Goal: Information Seeking & Learning: Check status

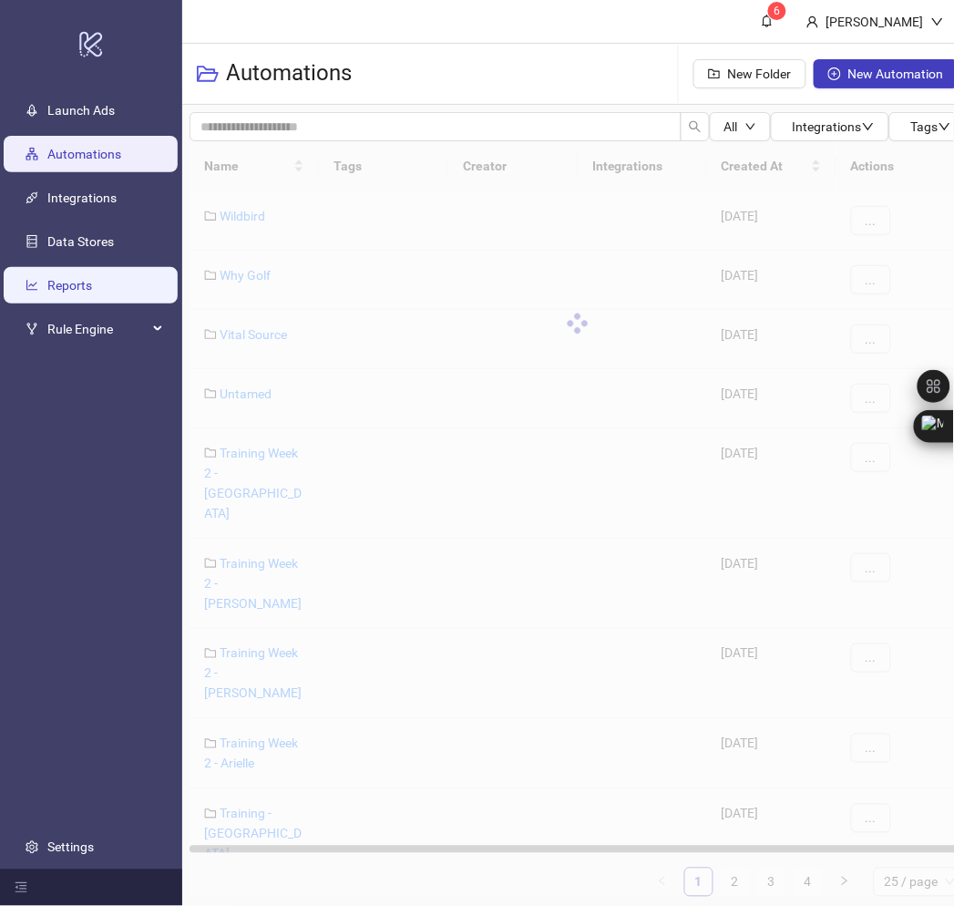
click at [91, 279] on link "Reports" at bounding box center [69, 285] width 45 height 15
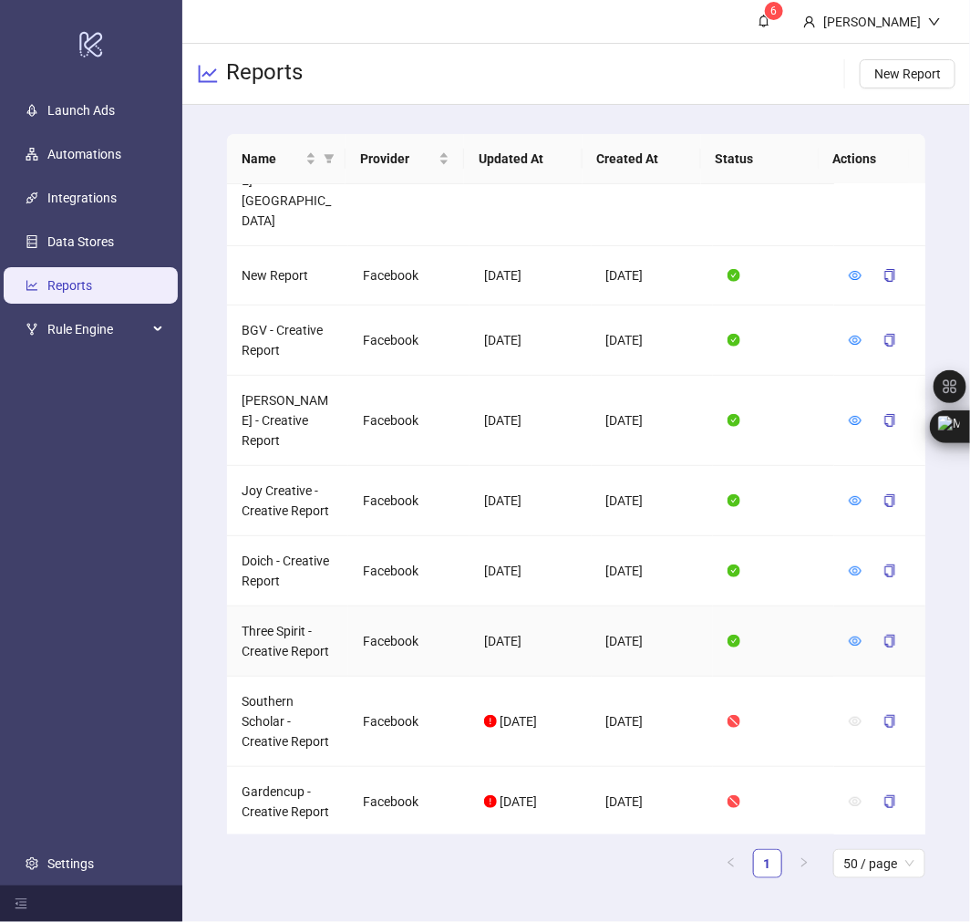
scroll to position [2246, 0]
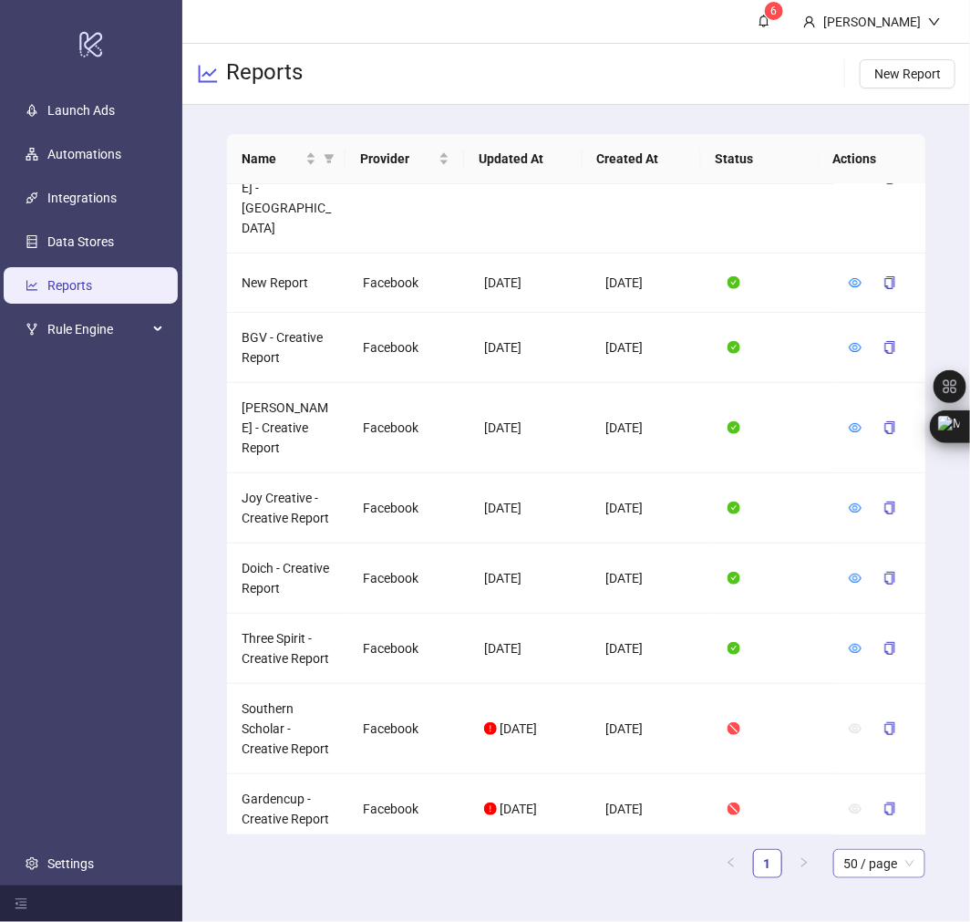
click at [899, 867] on span "50 / page" at bounding box center [879, 863] width 70 height 27
click at [631, 905] on main "Name Provider Updated At Created At Status Actions Clothes Doctor - Creative Re…" at bounding box center [575, 513] width 727 height 817
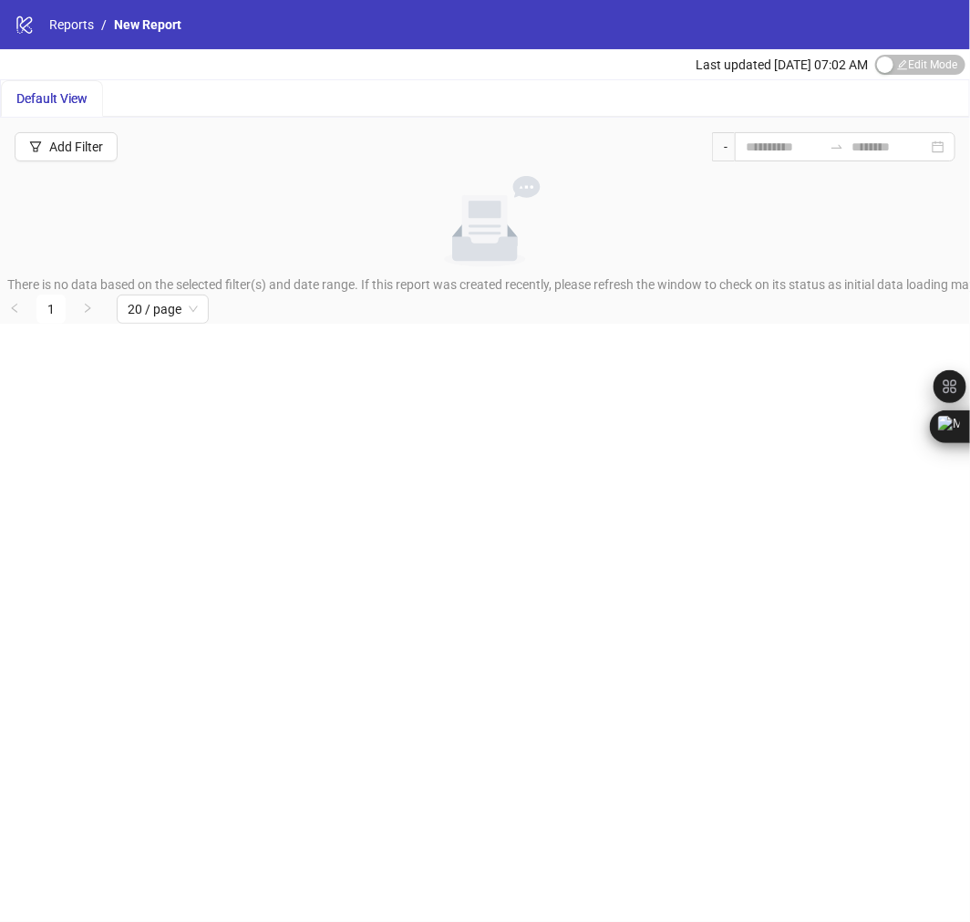
click at [142, 24] on span "New Report" at bounding box center [147, 24] width 67 height 15
click at [69, 23] on link "Reports" at bounding box center [72, 25] width 52 height 20
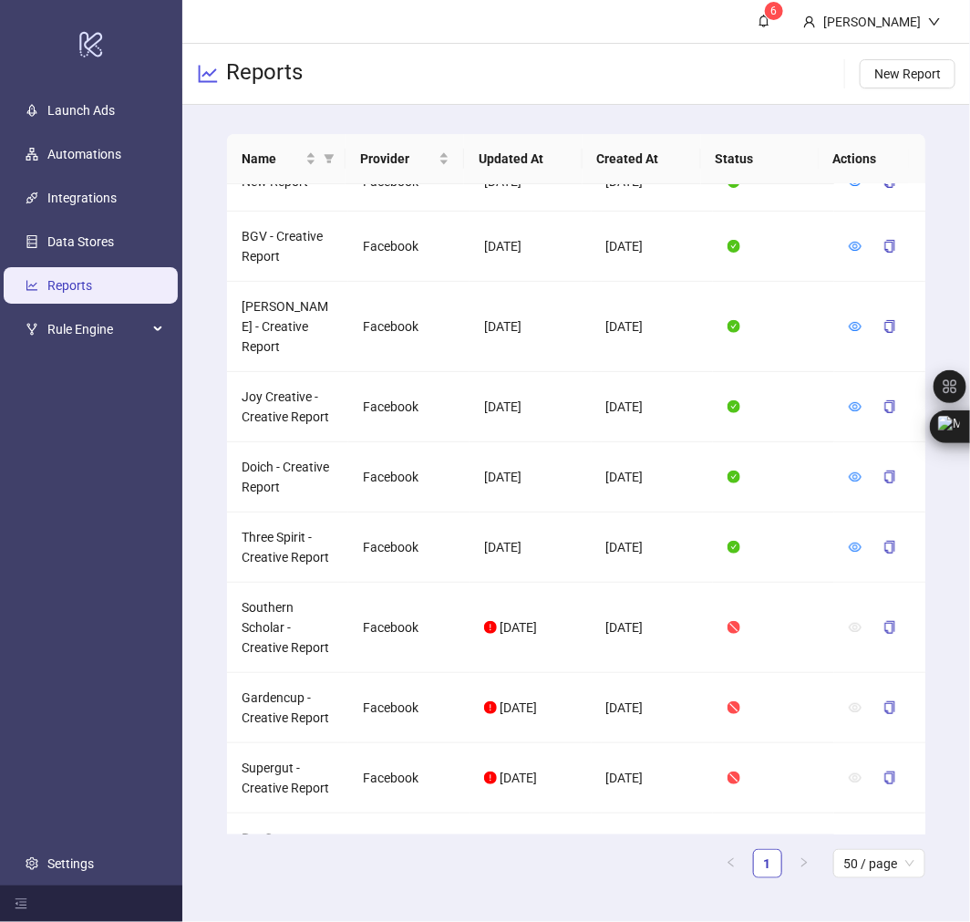
scroll to position [1899, 0]
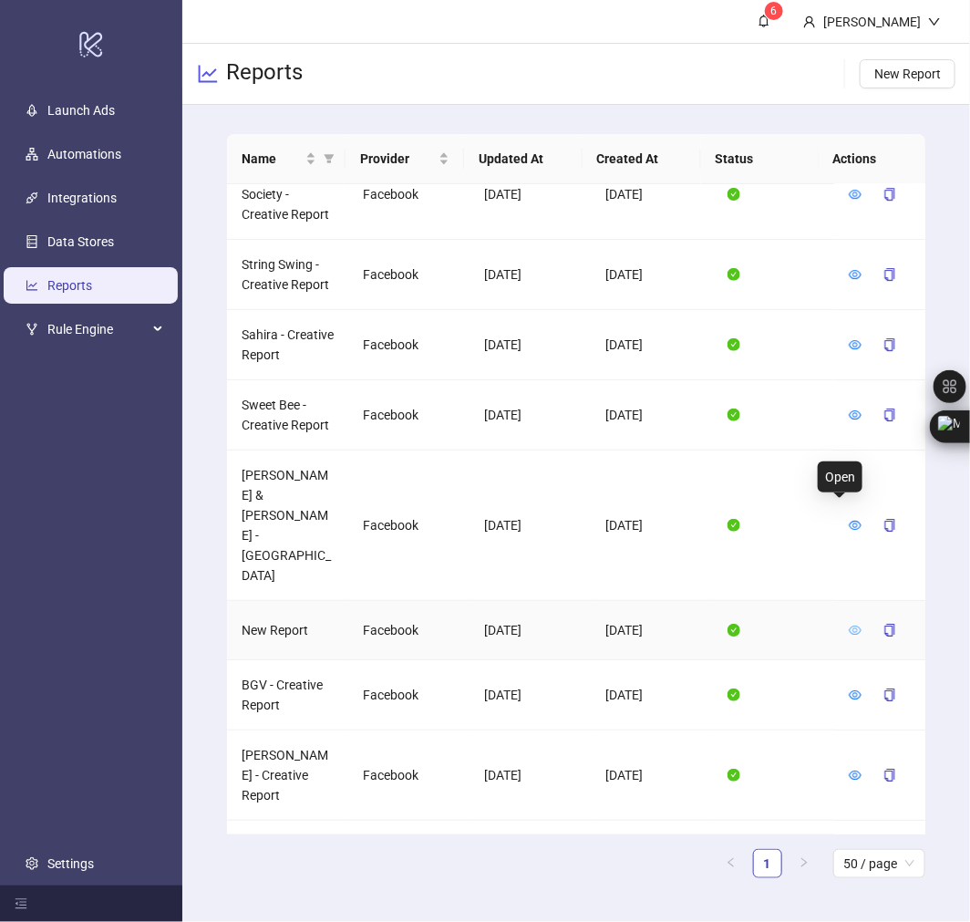
click at [849, 623] on icon "eye" at bounding box center [855, 629] width 13 height 13
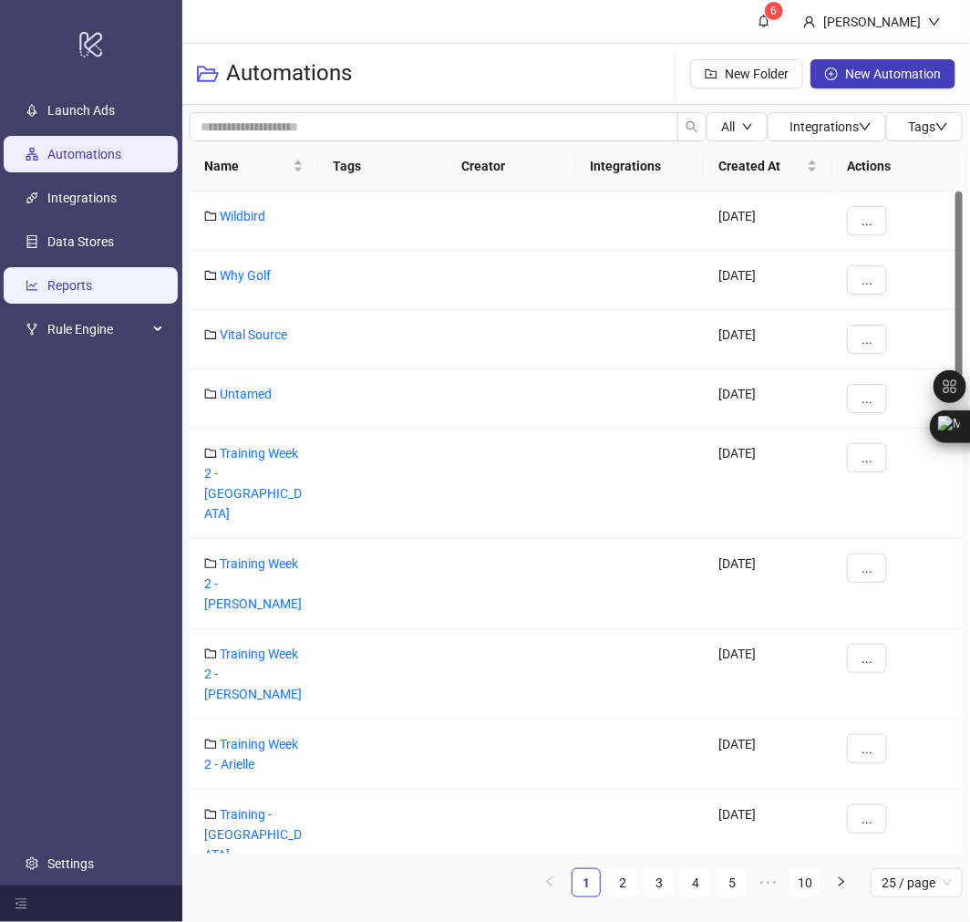
click at [65, 278] on link "Reports" at bounding box center [69, 285] width 45 height 15
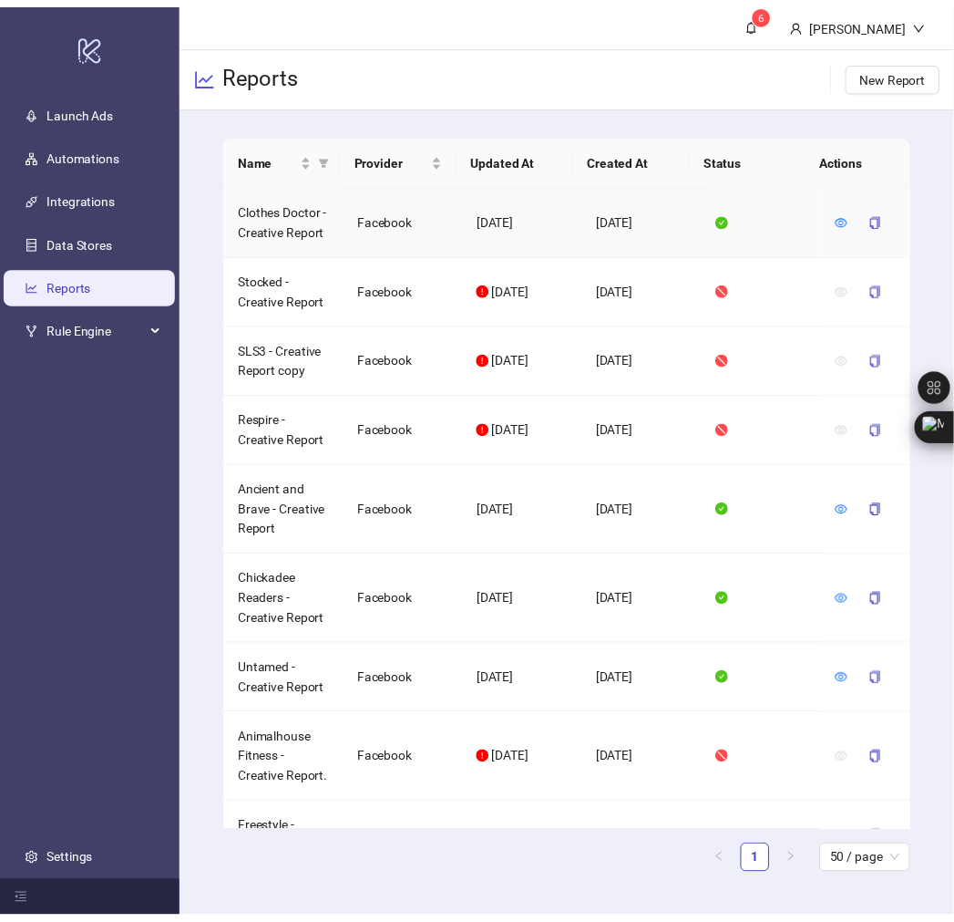
scroll to position [506, 0]
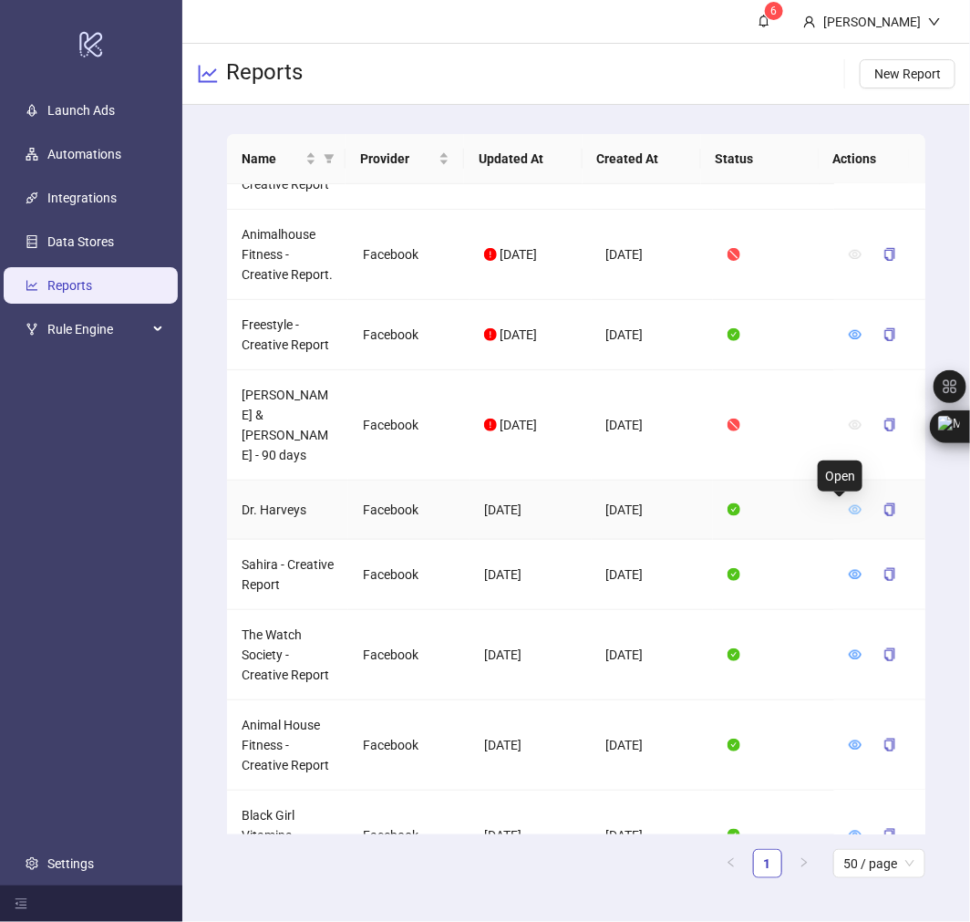
click at [849, 507] on icon "eye" at bounding box center [855, 509] width 13 height 13
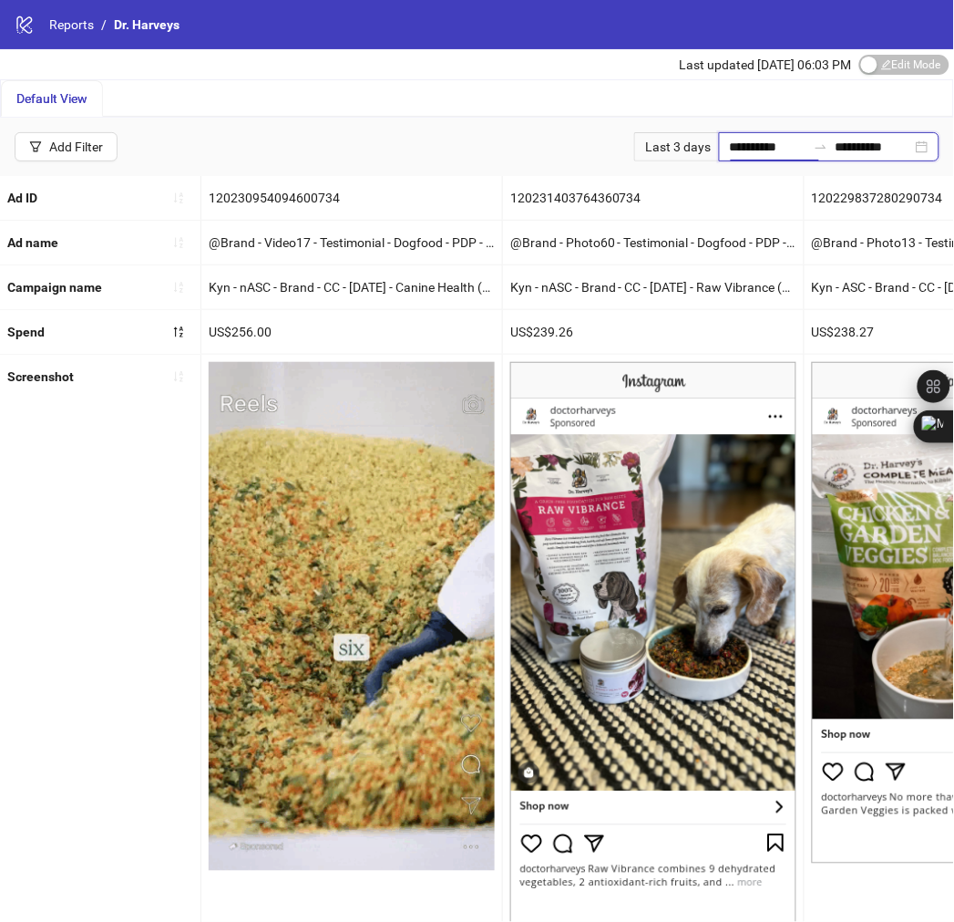
click at [751, 153] on input "**********" at bounding box center [768, 147] width 77 height 20
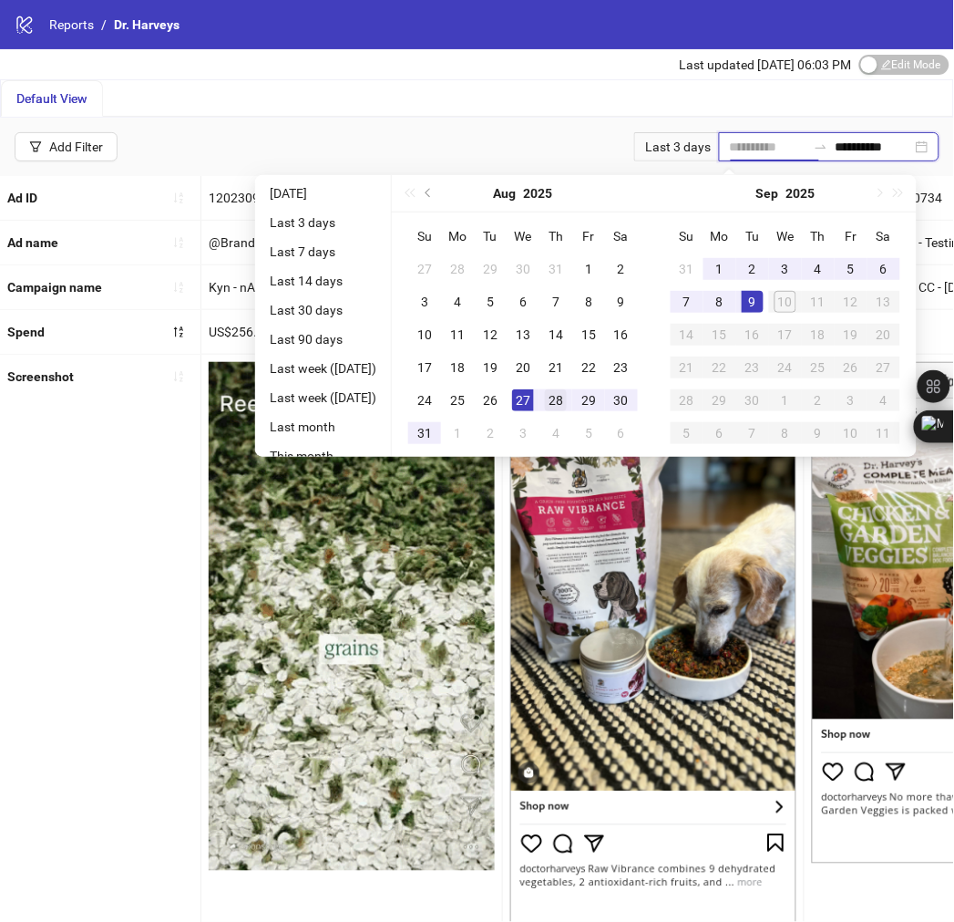
type input "**********"
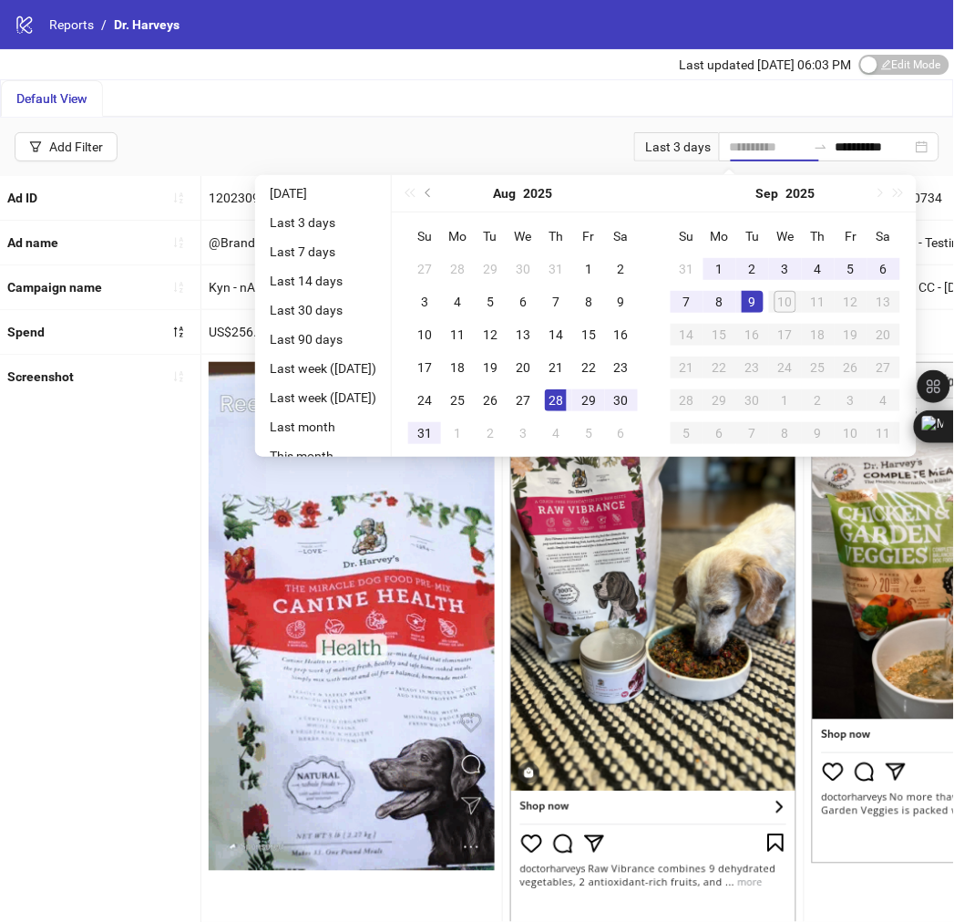
click at [567, 397] on div "28" at bounding box center [556, 400] width 22 height 22
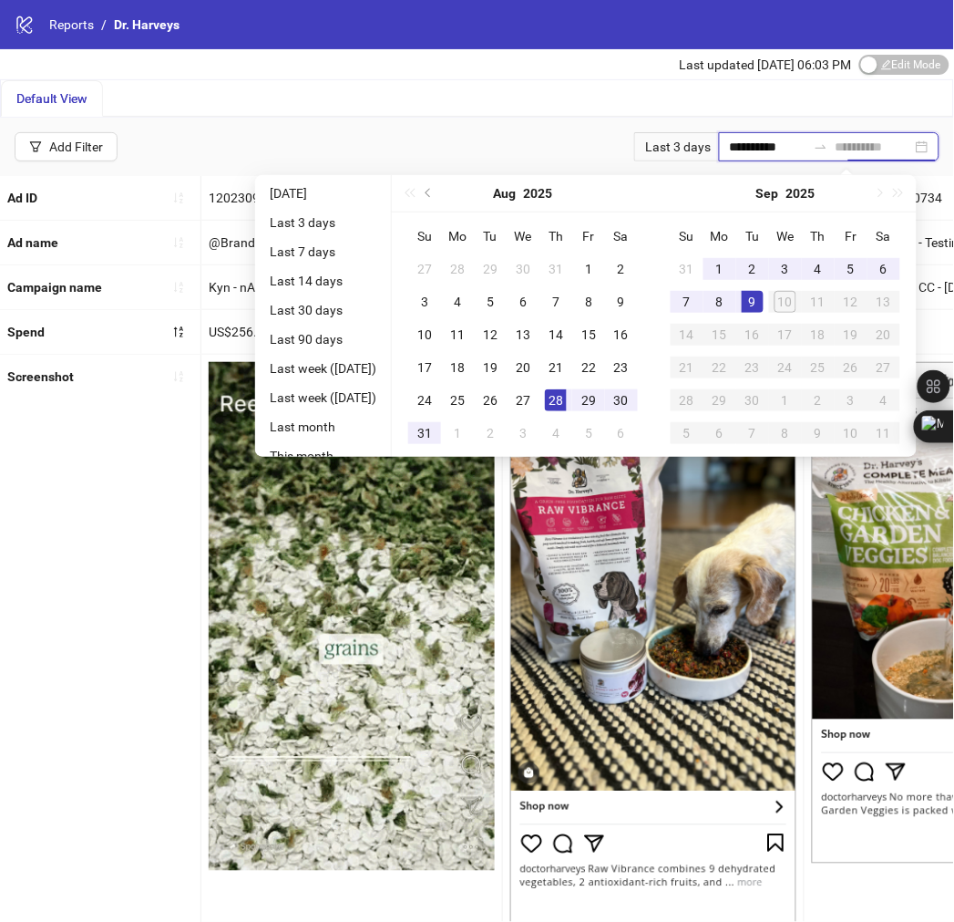
type input "**********"
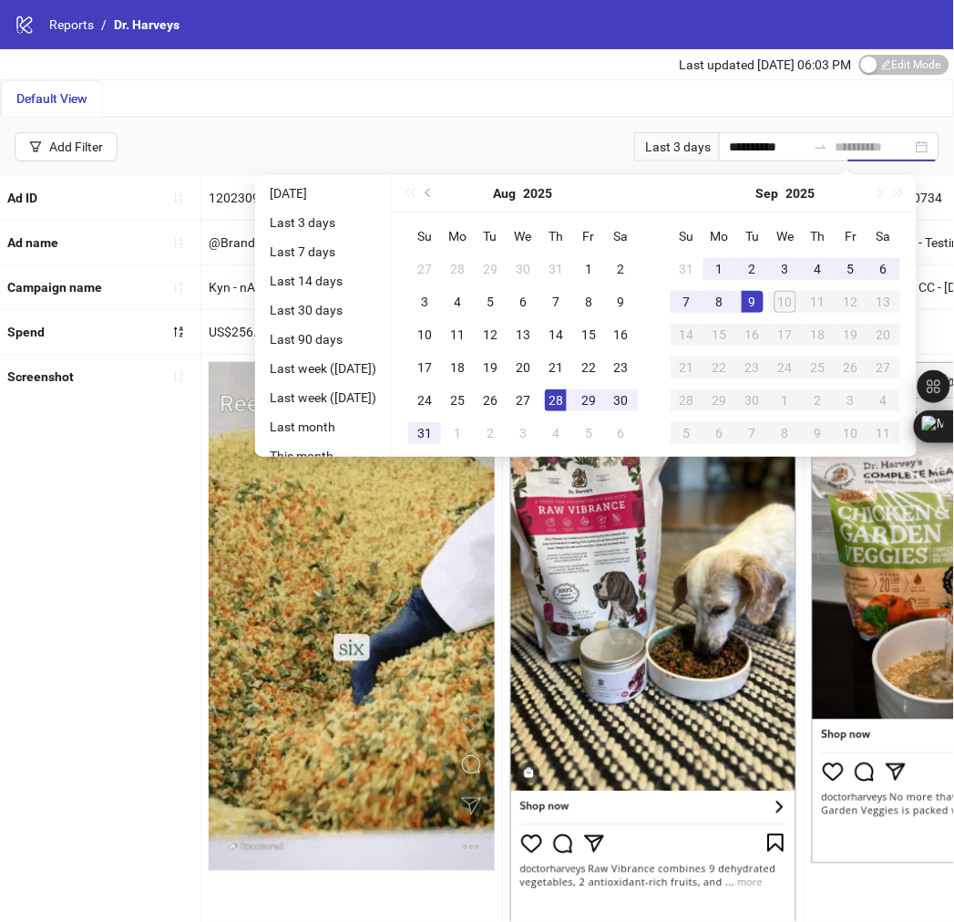
click at [764, 304] on div "9" at bounding box center [753, 302] width 22 height 22
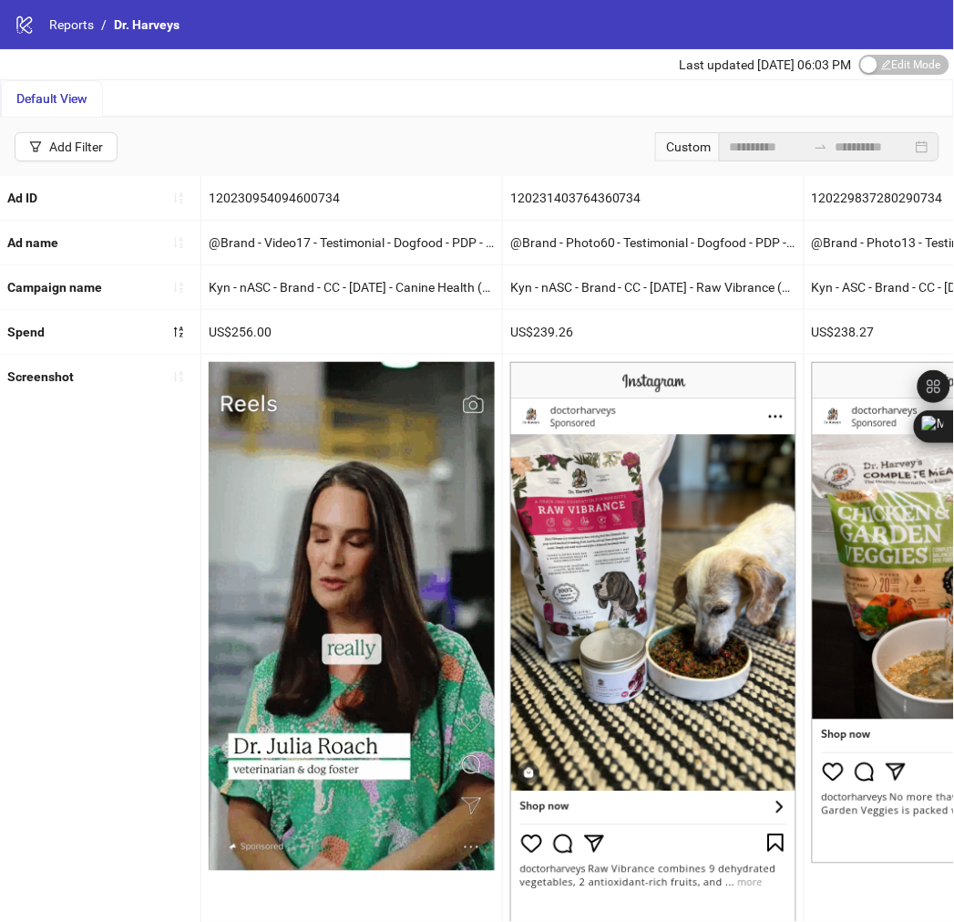
click at [655, 149] on div "Custom" at bounding box center [687, 146] width 64 height 29
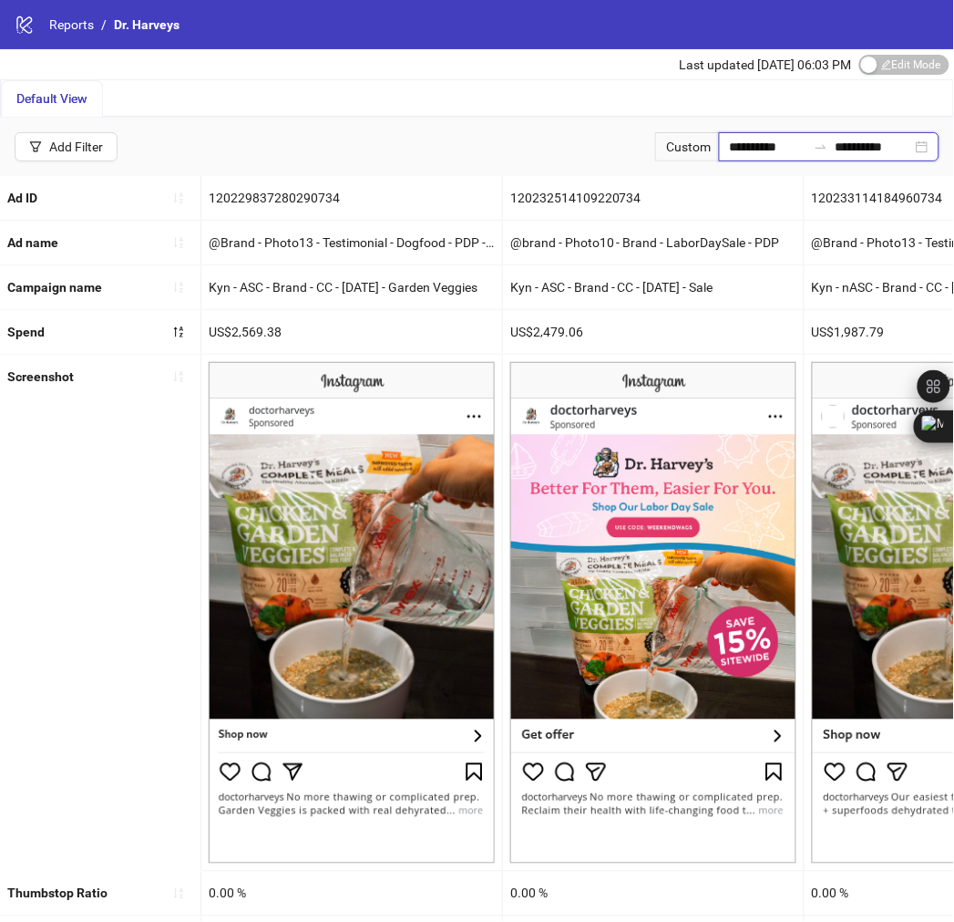
click at [750, 141] on input "**********" at bounding box center [768, 147] width 77 height 20
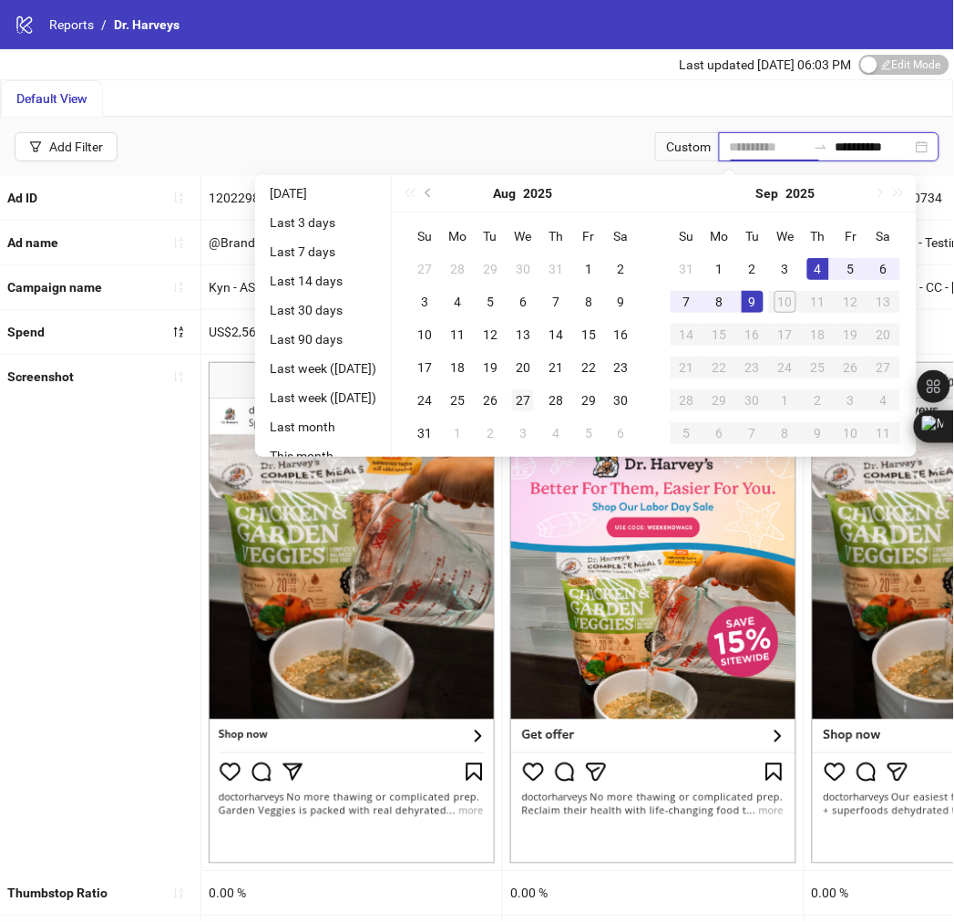
type input "**********"
click at [534, 394] on div "27" at bounding box center [523, 400] width 22 height 22
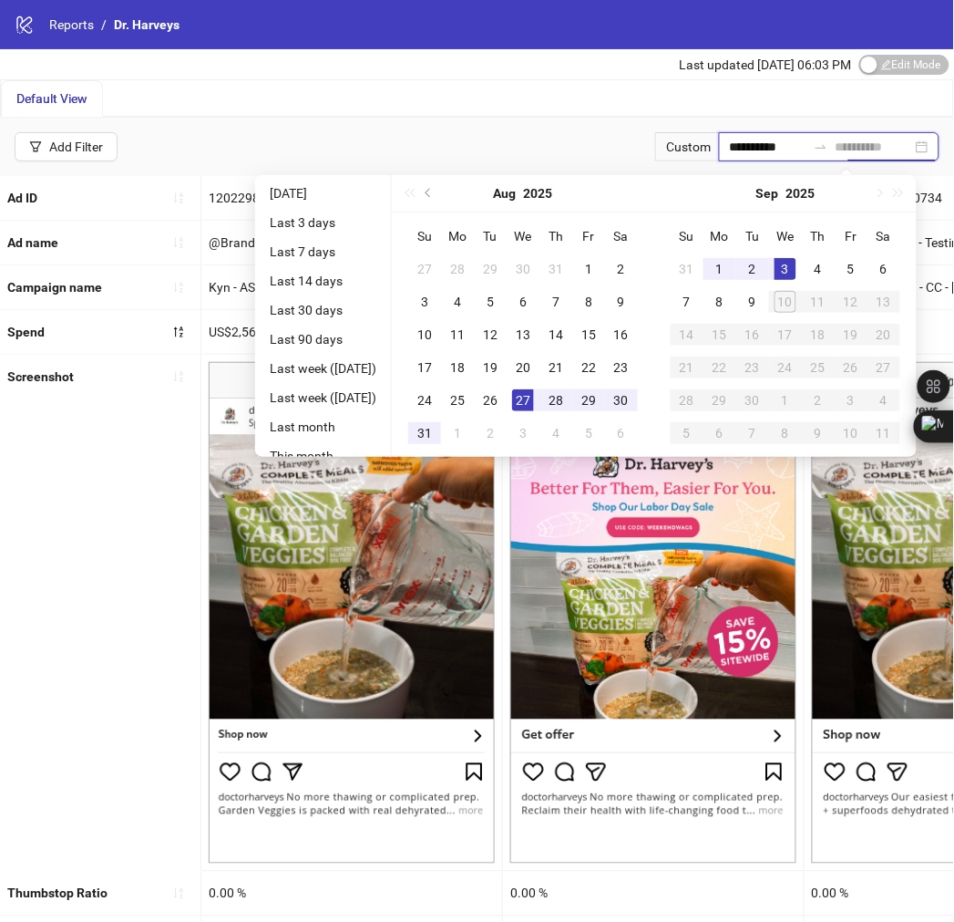
type input "**********"
click at [764, 303] on div "9" at bounding box center [753, 302] width 22 height 22
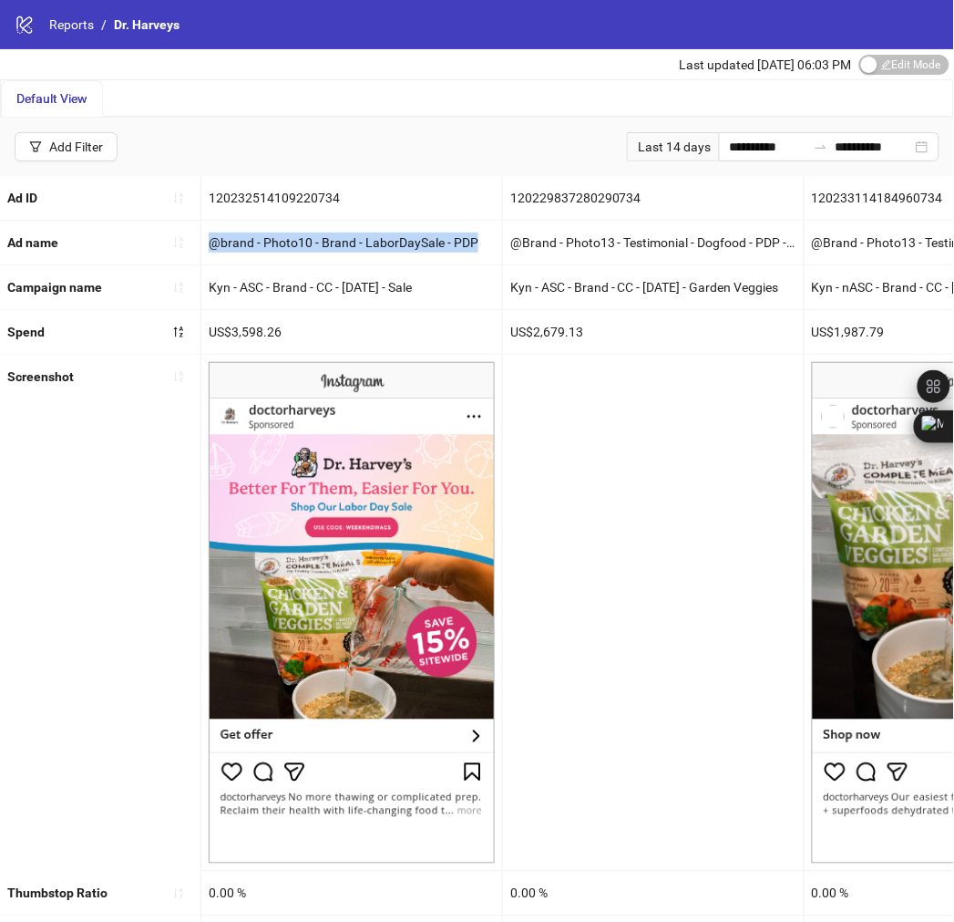
copy div "@brand - Photo10 - Brand - LaborDaySale - PDP"
drag, startPoint x: 208, startPoint y: 240, endPoint x: 484, endPoint y: 247, distance: 276.3
click at [484, 247] on div "@brand - Photo10 - Brand - LaborDaySale - PDP" at bounding box center [351, 243] width 301 height 44
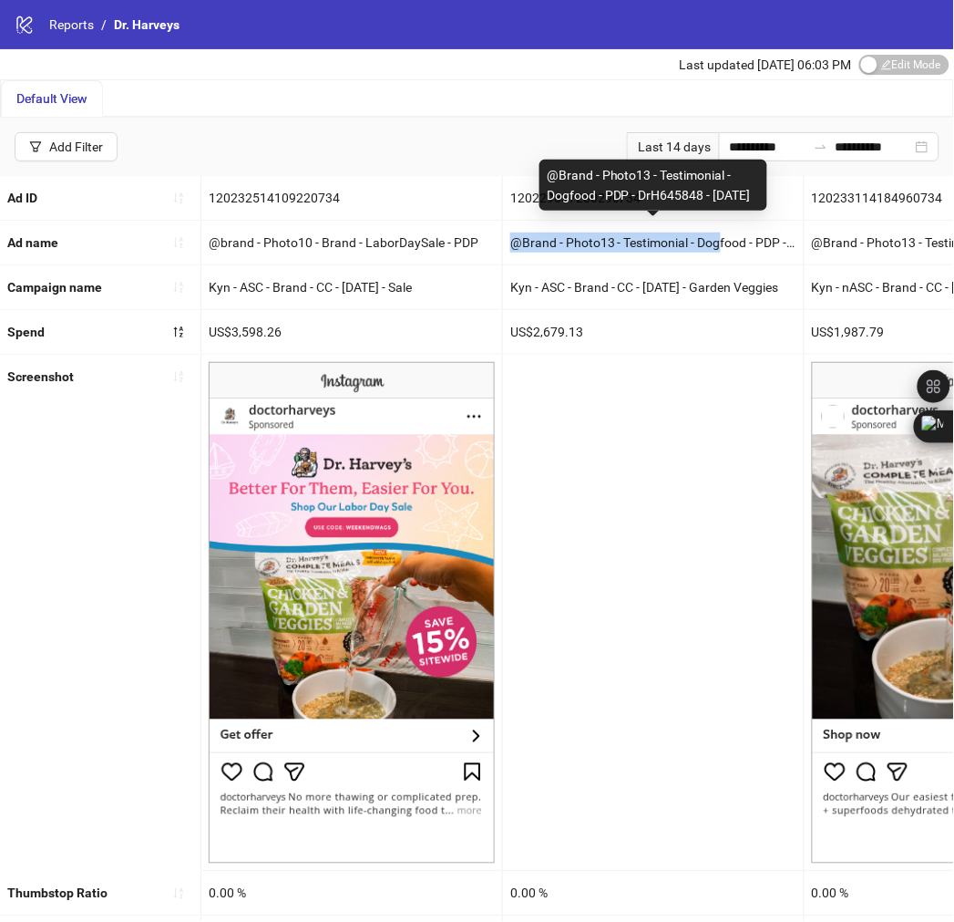
drag, startPoint x: 510, startPoint y: 242, endPoint x: 718, endPoint y: 252, distance: 208.0
click at [718, 252] on div "@Brand - Photo13 - Testimonial - Dogfood - PDP - DrH645848 - 07/12/25" at bounding box center [653, 243] width 301 height 44
copy div "@Brand - Photo13 - Testimonial - Dogfood - PDP - DrH645848 - 07/12/25"
drag, startPoint x: 626, startPoint y: 191, endPoint x: 541, endPoint y: 152, distance: 94.2
click at [541, 160] on div "@Brand - Photo13 - Testimonial - Dogfood - PDP - DrH645848 - 07/12/25" at bounding box center [654, 185] width 228 height 51
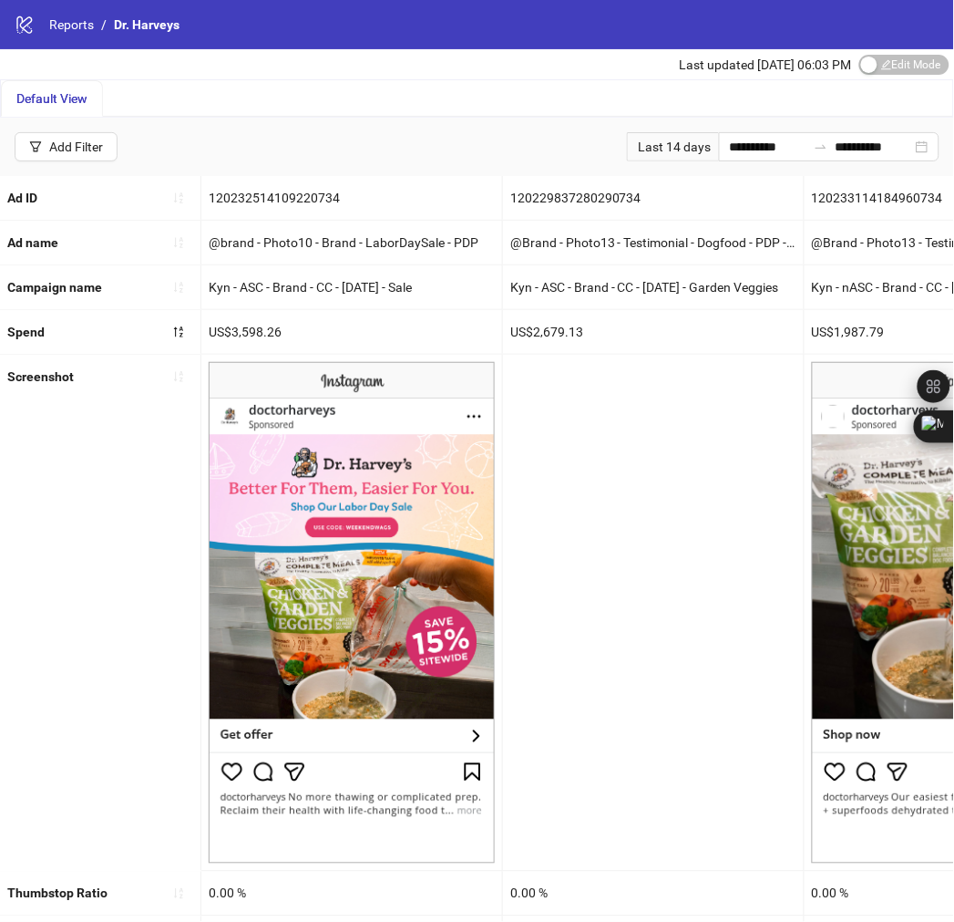
click at [638, 896] on div "0.00 %" at bounding box center [653, 893] width 301 height 44
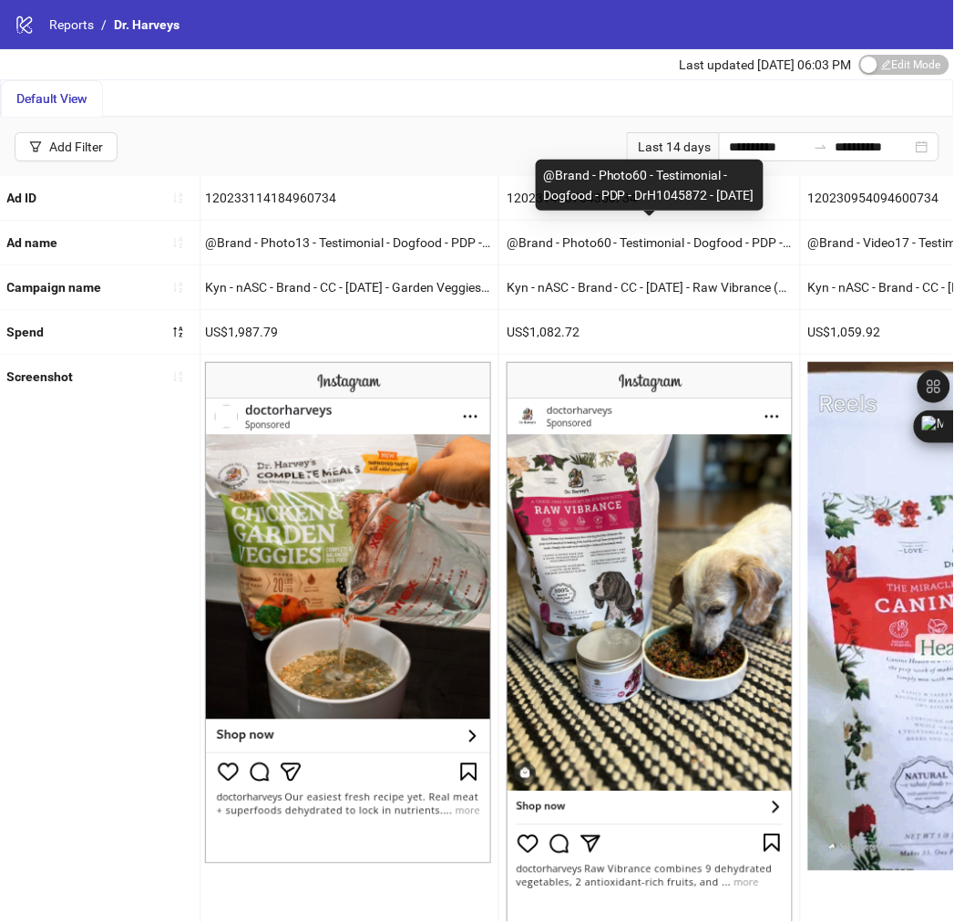
drag, startPoint x: 543, startPoint y: 157, endPoint x: 603, endPoint y: 196, distance: 71.0
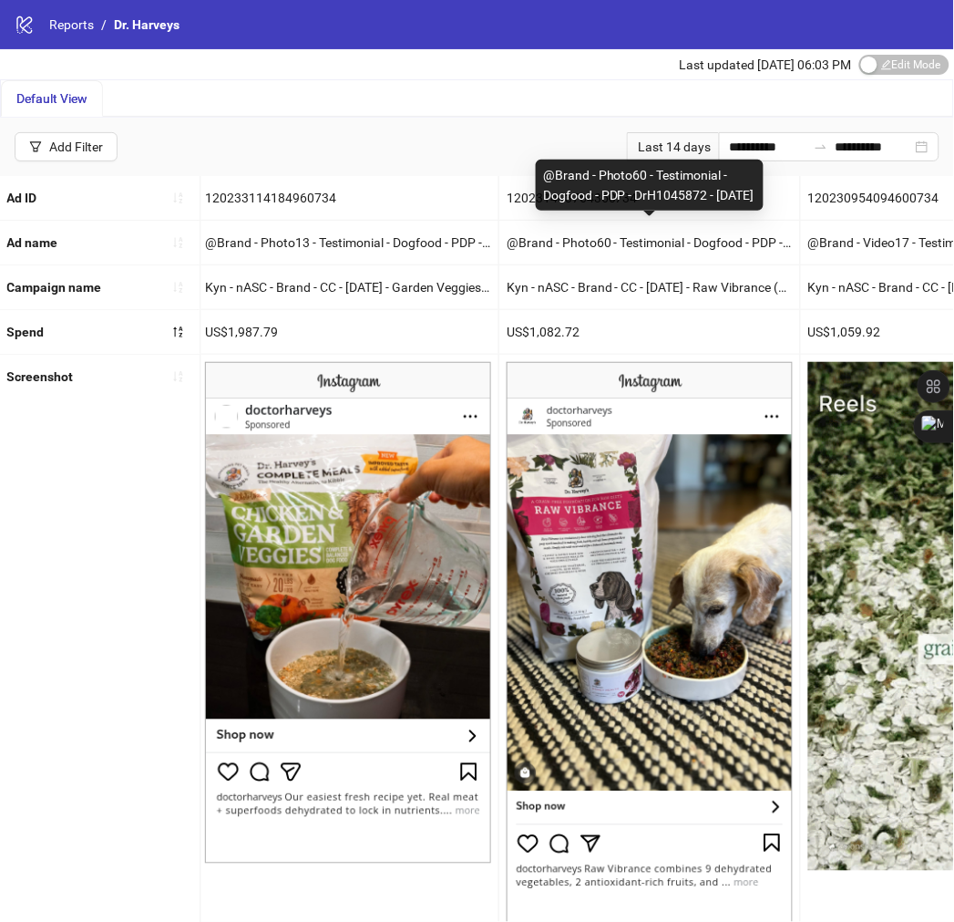
click at [603, 196] on div "@Brand - Photo60 - Testimonial - Dogfood - PDP - DrH1045872 - 08/03/25" at bounding box center [650, 185] width 228 height 51
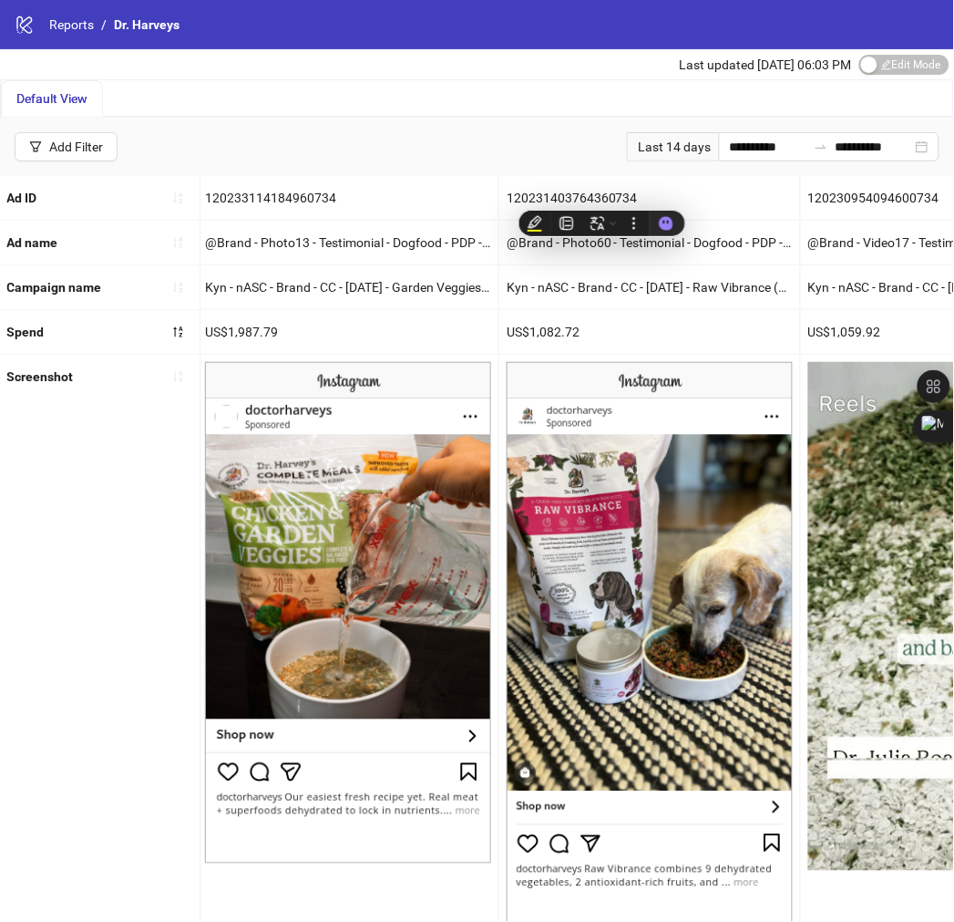
copy div "@Brand - Photo60 - Testimonial - Dogfood - PDP - DrH1045872 - 08/03/25"
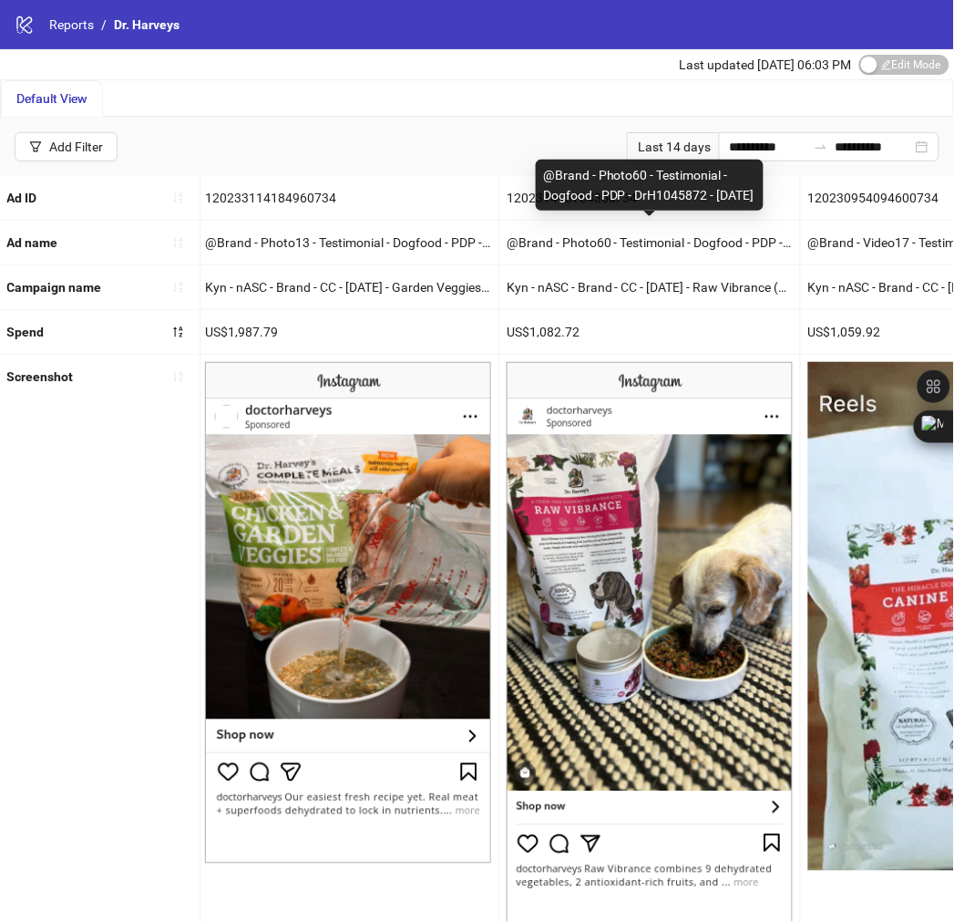
drag, startPoint x: 599, startPoint y: 193, endPoint x: 543, endPoint y: 160, distance: 64.6
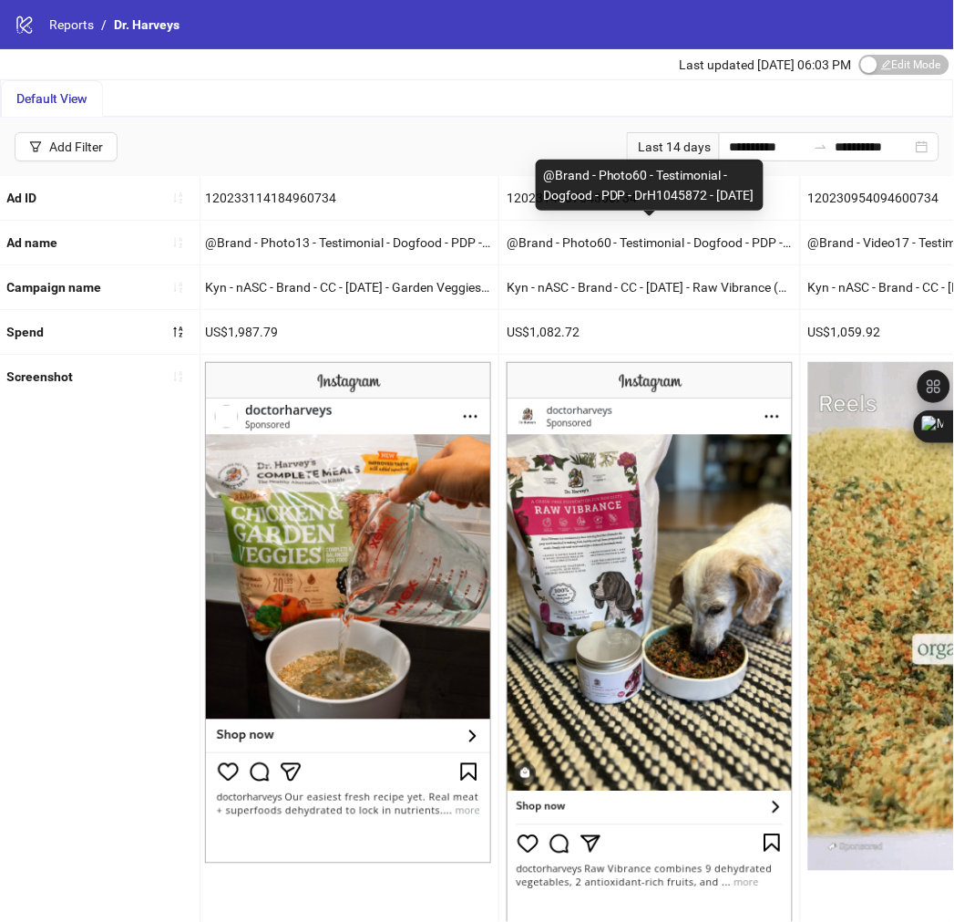
click at [543, 160] on div "@Brand - Photo60 - Testimonial - Dogfood - PDP - DrH1045872 - 08/03/25" at bounding box center [650, 185] width 228 height 51
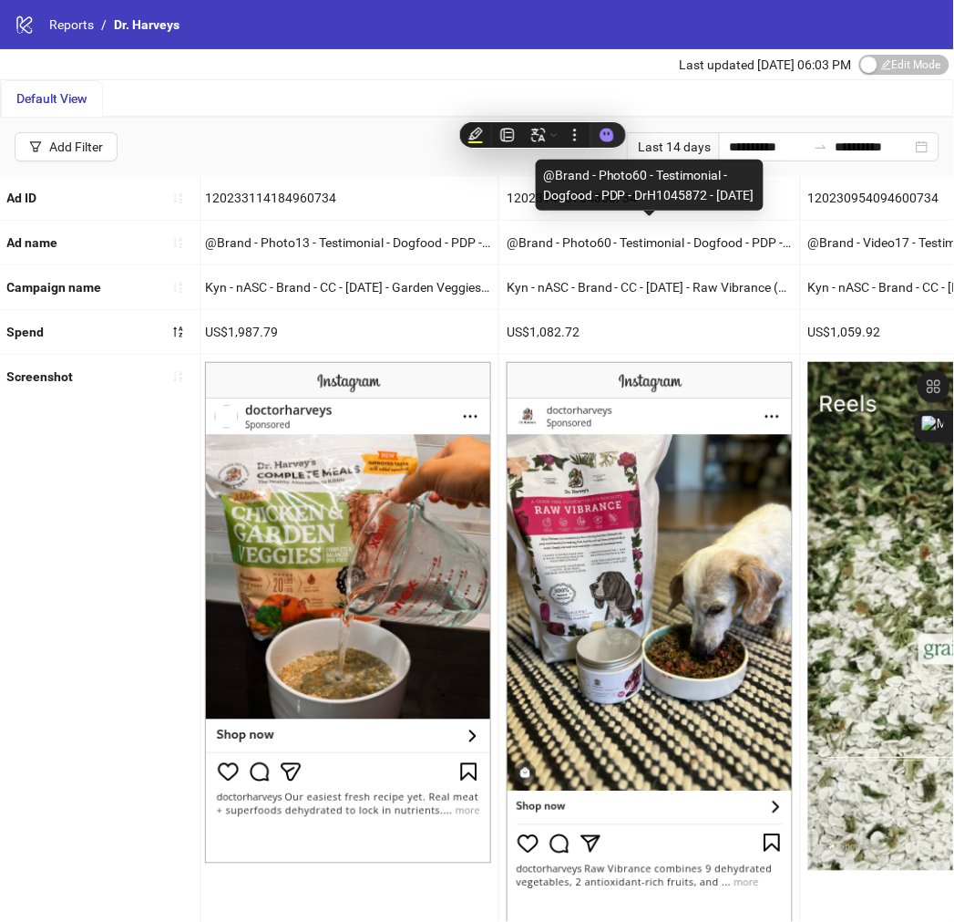
copy div "@Brand - Photo60 - Testimonial - Dogfood - PDP - DrH1045872 - 08/03/25"
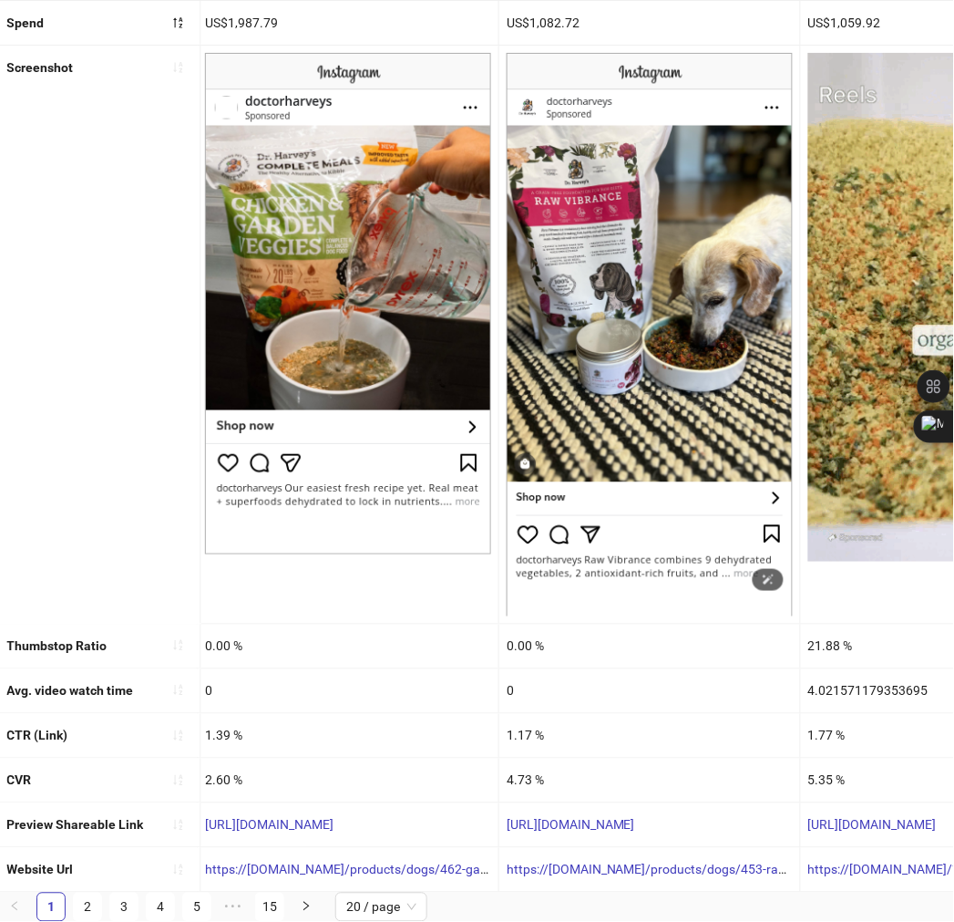
scroll to position [325, 0]
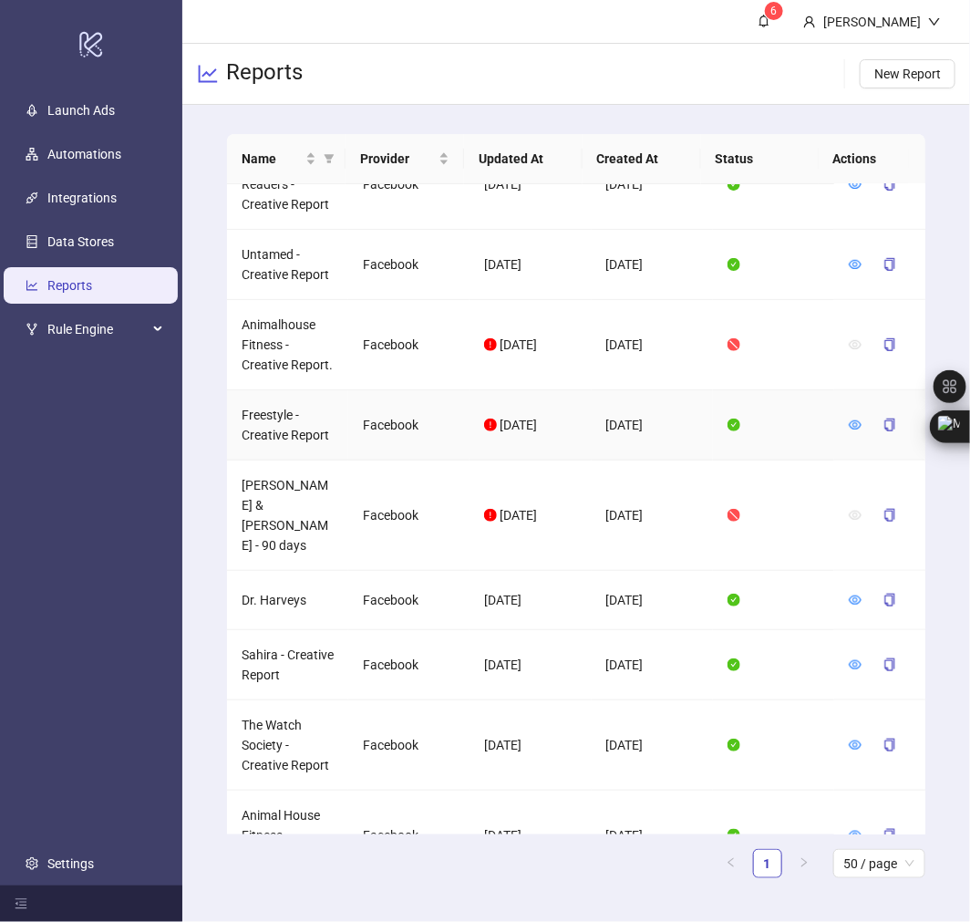
scroll to position [358, 0]
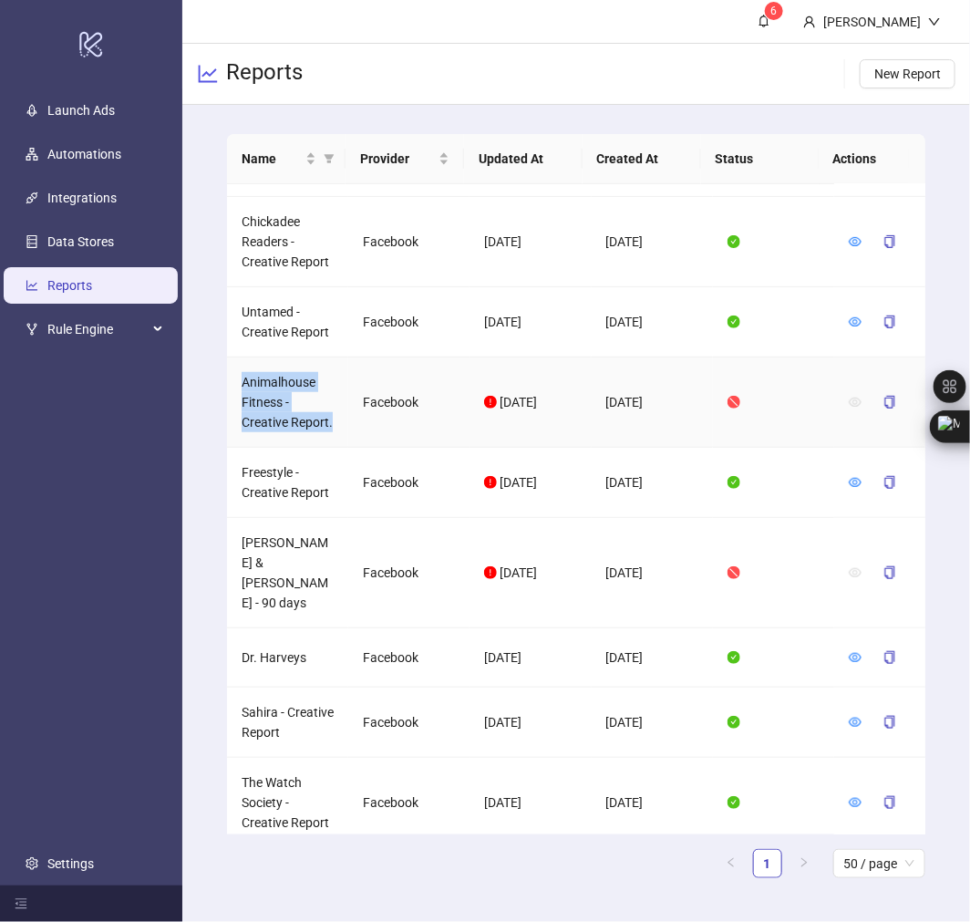
drag, startPoint x: 243, startPoint y: 397, endPoint x: 293, endPoint y: 456, distance: 76.3
click at [293, 448] on td "Animalhouse Fitness - Creative Report." at bounding box center [287, 402] width 121 height 90
copy td "Animalhouse Fitness - Creative Report."
